Goal: Transaction & Acquisition: Purchase product/service

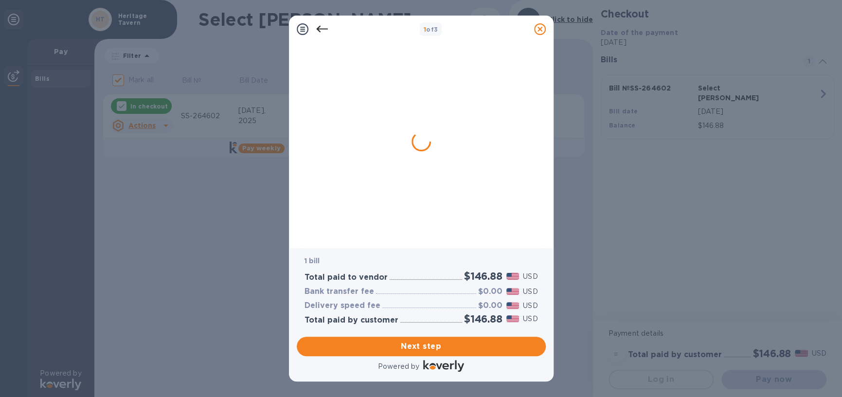
checkbox input "false"
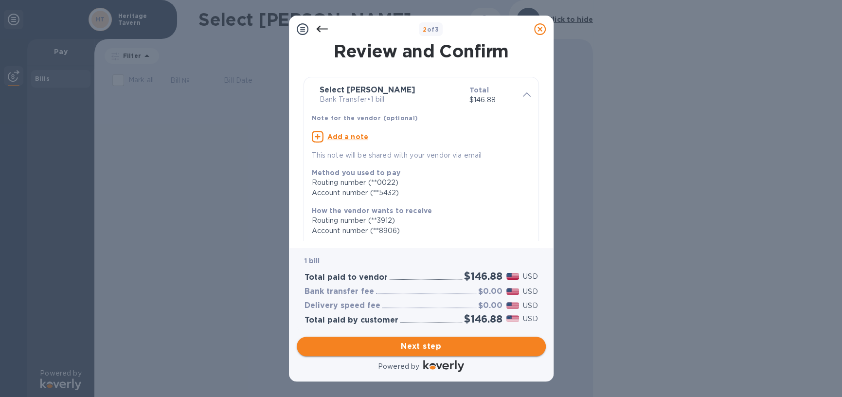
click at [457, 349] on span "Next step" at bounding box center [422, 347] width 234 height 12
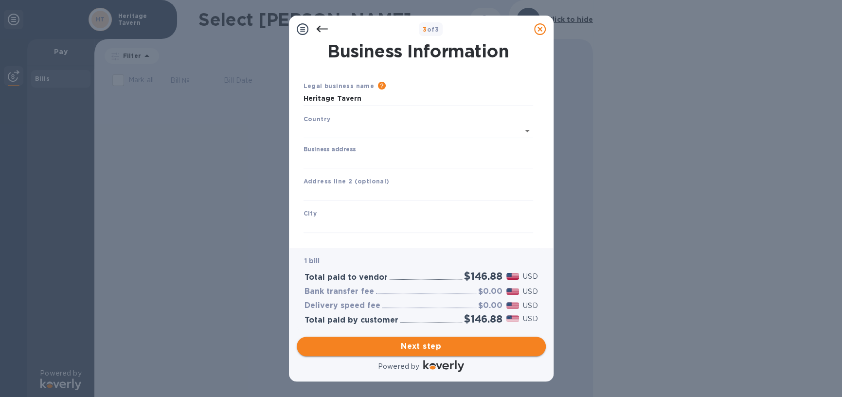
type input "[GEOGRAPHIC_DATA]"
click at [379, 160] on input "Business address" at bounding box center [419, 159] width 230 height 15
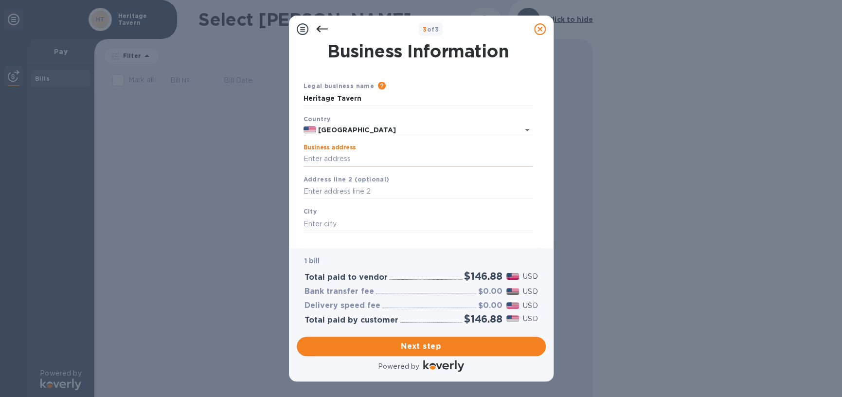
type input "[STREET_ADDRESS]"
click at [354, 219] on input "text" at bounding box center [419, 223] width 230 height 15
type input "[GEOGRAPHIC_DATA]"
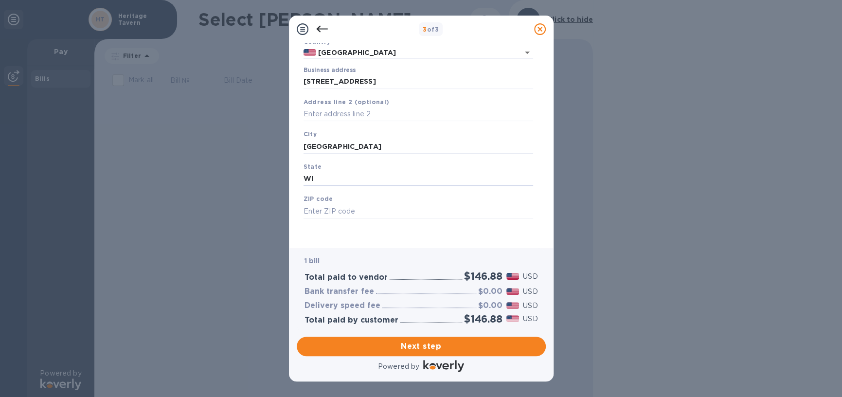
type input "WI"
type input "53703"
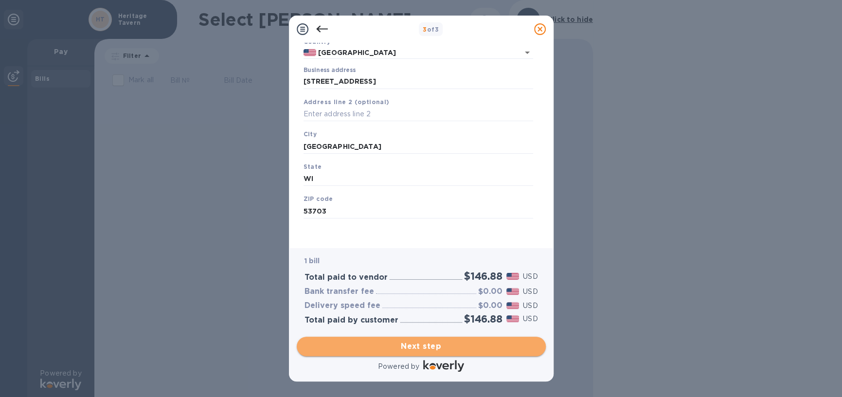
click at [430, 341] on span "Next step" at bounding box center [422, 347] width 234 height 12
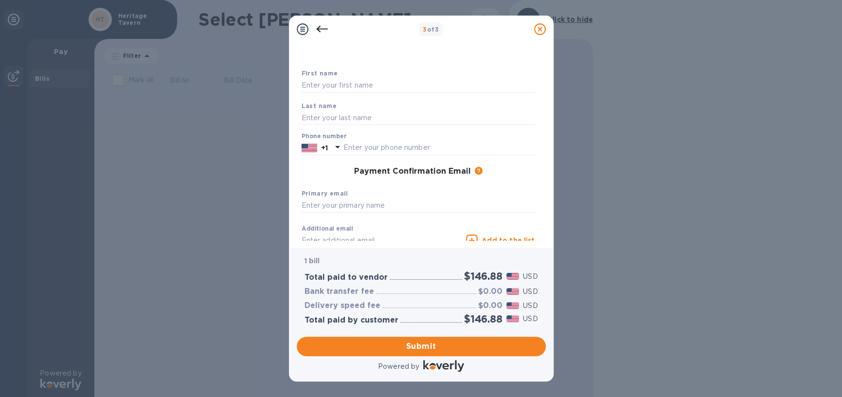
scroll to position [0, 0]
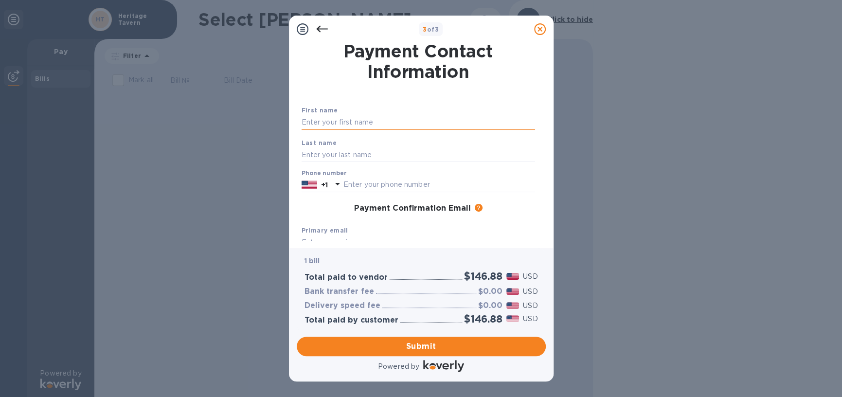
click at [370, 118] on input "text" at bounding box center [419, 122] width 234 height 15
type input "[PERSON_NAME]"
type input "Biel"
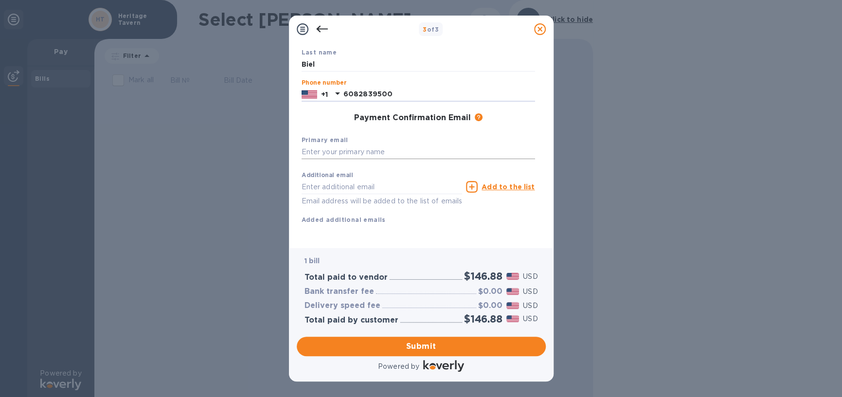
scroll to position [101, 0]
type input "6082839500"
click at [353, 145] on input "text" at bounding box center [419, 152] width 234 height 15
type input "a"
type input "[EMAIL_ADDRESS][DOMAIN_NAME]"
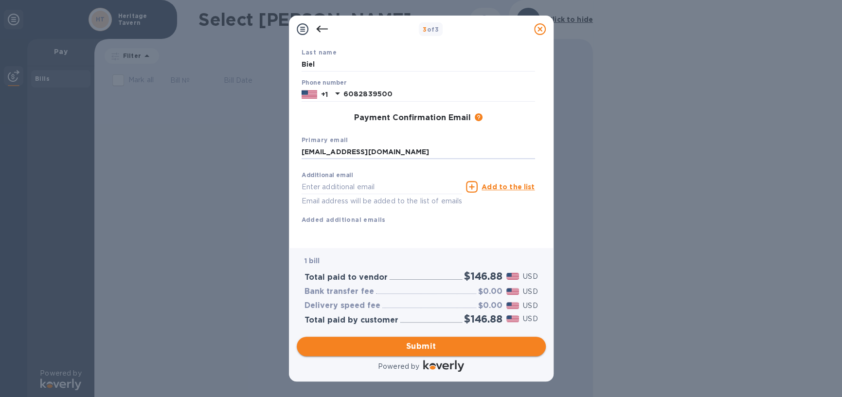
click at [457, 347] on span "Submit" at bounding box center [422, 347] width 234 height 12
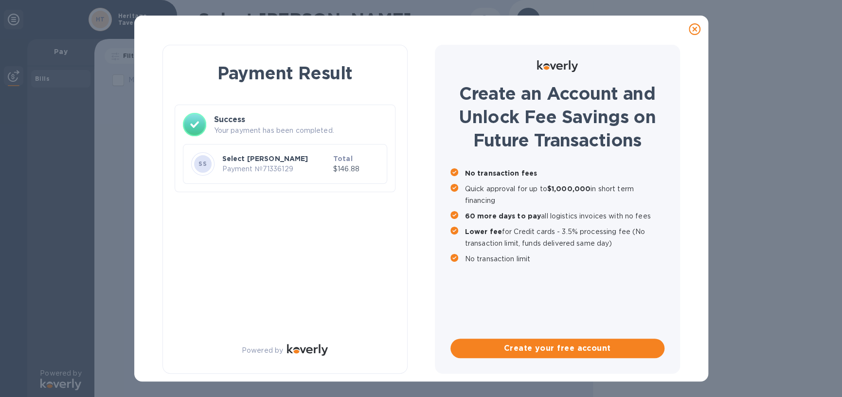
scroll to position [0, 0]
